Goal: Book appointment/travel/reservation

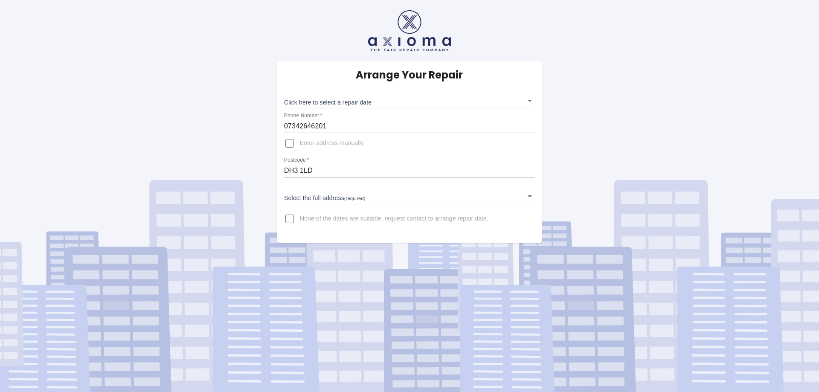
click at [357, 102] on body "Arrange Your Repair Click here to select a repair date ​ Phone Number   * 07342…" at bounding box center [409, 196] width 819 height 392
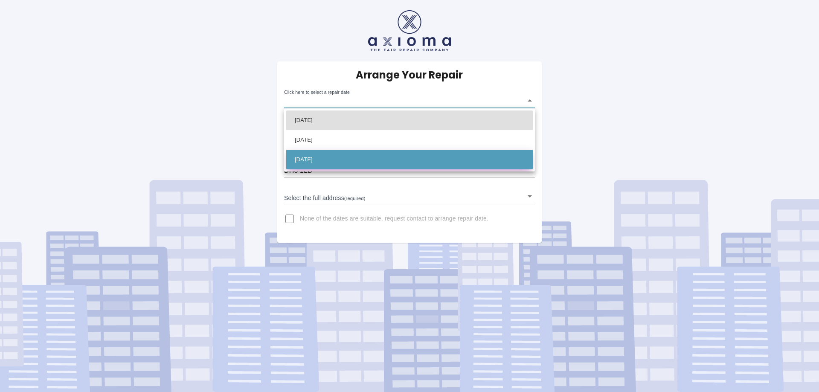
click at [358, 160] on li "[DATE]" at bounding box center [409, 160] width 247 height 20
type input "[DATE]T00:00:00.000Z"
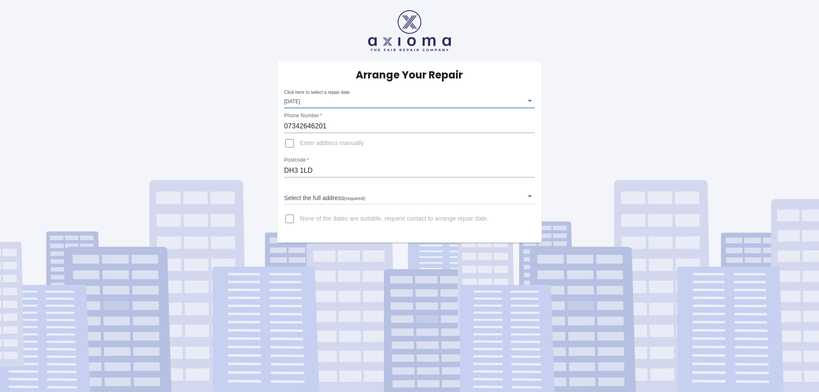
click at [324, 194] on body "Arrange Your Repair Click here to select a repair date [DATE] [DATE]T00:00:00.0…" at bounding box center [409, 196] width 819 height 392
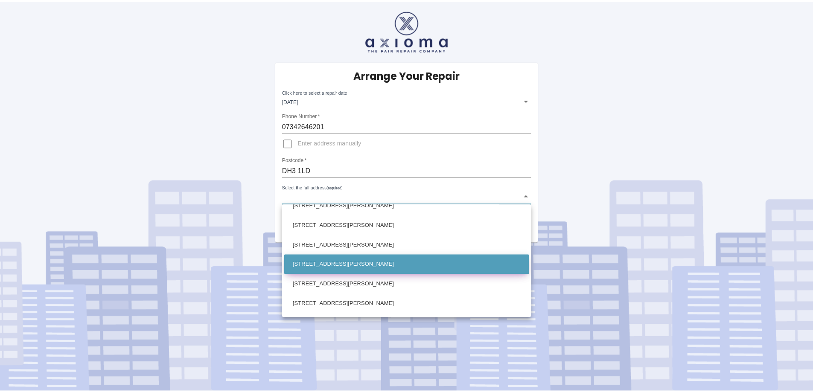
scroll to position [43, 0]
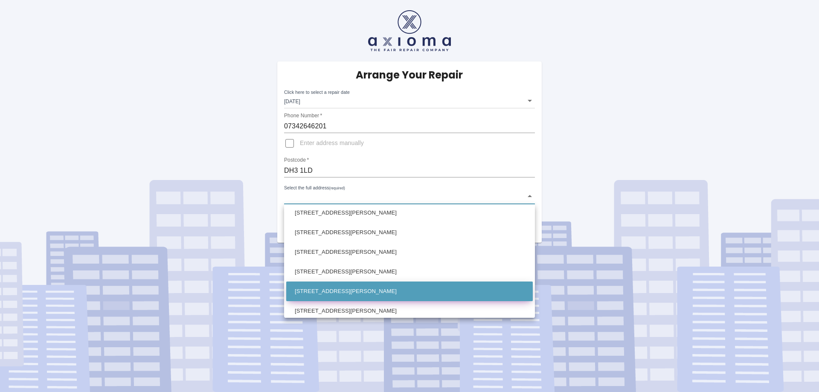
click at [322, 297] on li "[STREET_ADDRESS][PERSON_NAME]" at bounding box center [409, 292] width 247 height 20
type input "[STREET_ADDRESS][PERSON_NAME]"
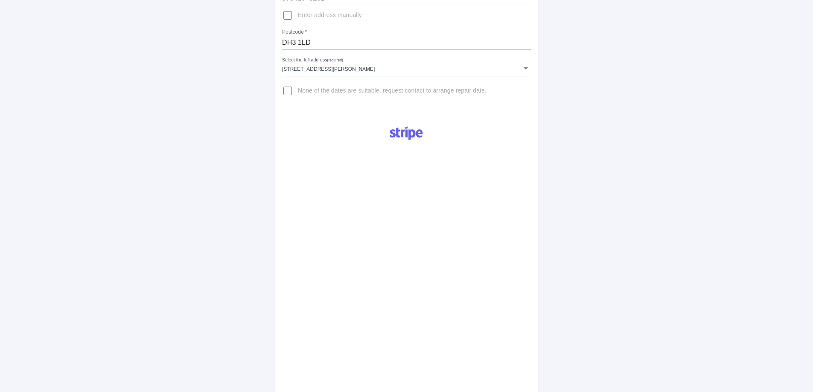
scroll to position [354, 0]
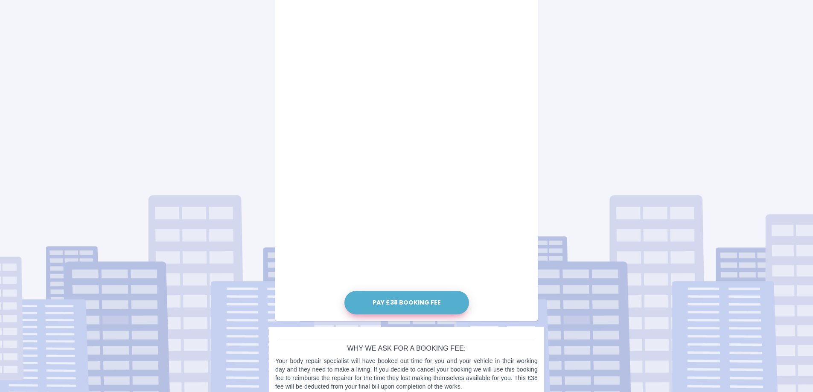
click at [401, 301] on button "Pay £38 Booking Fee" at bounding box center [406, 302] width 125 height 23
